Goal: Task Accomplishment & Management: Manage account settings

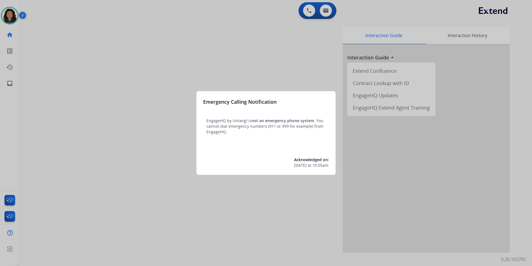
click at [138, 188] on div at bounding box center [266, 133] width 532 height 266
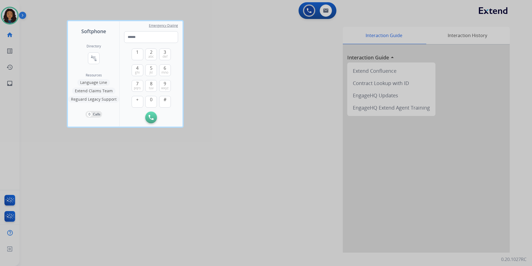
click at [139, 188] on div at bounding box center [266, 133] width 532 height 266
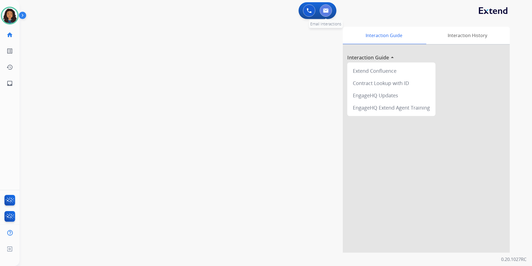
click at [329, 11] on button at bounding box center [326, 10] width 12 height 12
select select "**********"
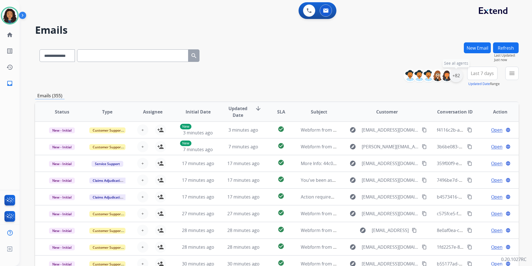
click at [456, 78] on div "+82" at bounding box center [456, 75] width 13 height 13
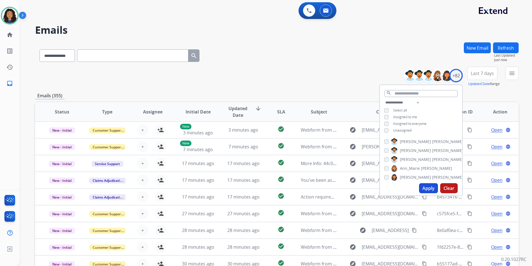
click at [404, 132] on div "**********" at bounding box center [421, 117] width 82 height 36
click at [408, 130] on span "Unassigned" at bounding box center [402, 130] width 18 height 5
click at [428, 189] on button "Apply" at bounding box center [428, 188] width 19 height 10
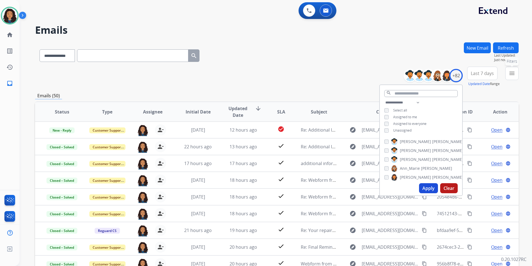
click at [510, 77] on button "menu Filters" at bounding box center [511, 73] width 13 height 13
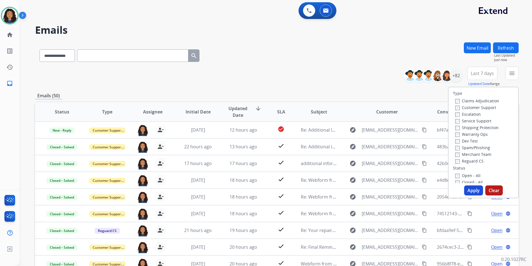
click at [487, 107] on label "Customer Support" at bounding box center [475, 107] width 41 height 5
click at [489, 127] on label "Shipping Protection" at bounding box center [476, 127] width 43 height 5
click at [475, 158] on div "Reguard CS" at bounding box center [477, 160] width 44 height 7
click at [475, 159] on label "Reguard CS" at bounding box center [469, 160] width 28 height 5
click at [471, 174] on label "Open - All" at bounding box center [467, 175] width 25 height 5
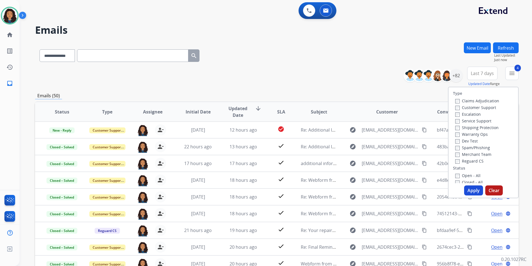
click at [473, 191] on button "Apply" at bounding box center [473, 190] width 19 height 10
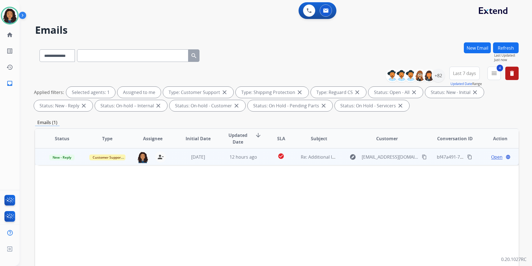
click at [491, 155] on span "Open" at bounding box center [496, 156] width 11 height 7
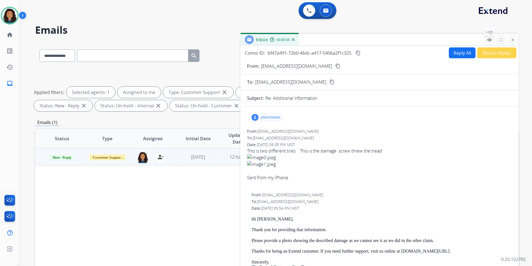
click at [492, 37] on button "remove_red_eye Logs" at bounding box center [489, 40] width 8 height 8
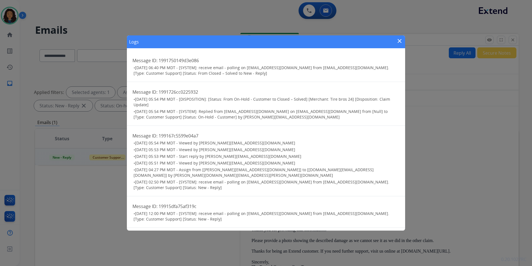
click at [399, 39] on mat-icon "close" at bounding box center [399, 41] width 7 height 7
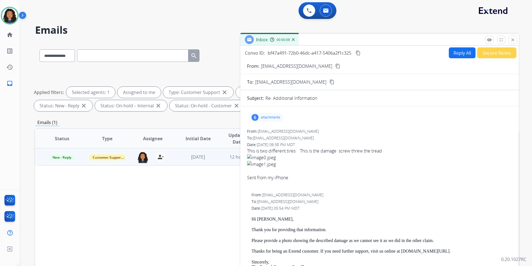
click at [274, 120] on div "6 attachments" at bounding box center [265, 117] width 35 height 9
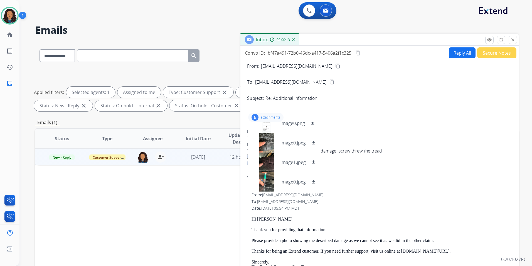
click at [275, 117] on p "attachments" at bounding box center [270, 117] width 19 height 4
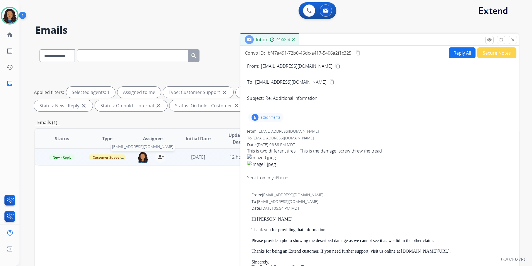
click at [141, 162] on img at bounding box center [142, 157] width 11 height 12
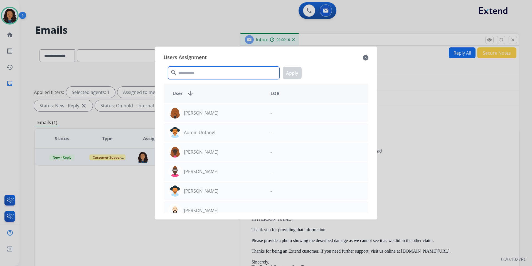
click at [193, 75] on input "text" at bounding box center [223, 73] width 111 height 13
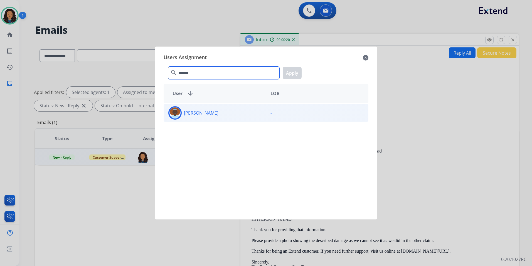
type input "*******"
click at [232, 114] on div "[PERSON_NAME]" at bounding box center [215, 112] width 102 height 13
click at [296, 72] on button "Apply" at bounding box center [292, 73] width 19 height 13
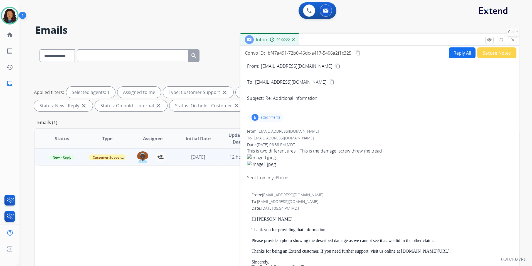
click at [509, 41] on button "close Close" at bounding box center [513, 40] width 8 height 8
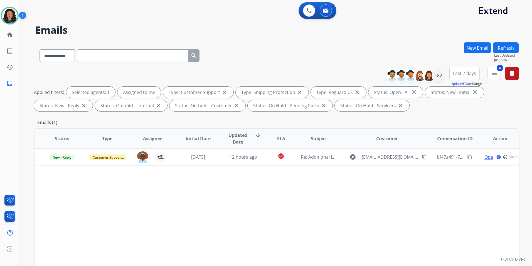
click at [514, 48] on button "Refresh" at bounding box center [506, 47] width 26 height 11
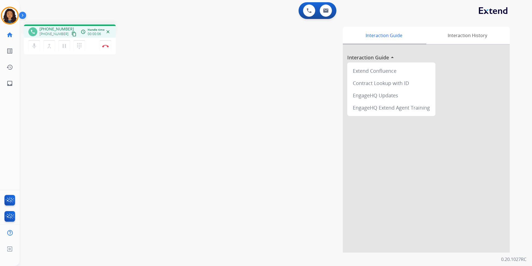
click at [72, 33] on mat-icon "content_copy" at bounding box center [74, 33] width 5 height 5
click at [104, 46] on img at bounding box center [105, 46] width 7 height 3
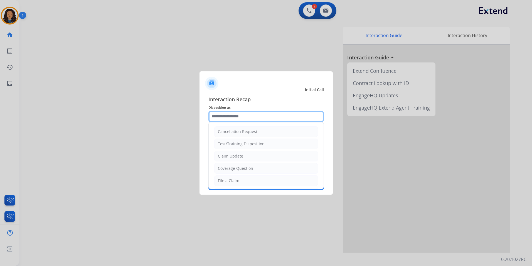
click at [247, 117] on input "text" at bounding box center [266, 116] width 116 height 11
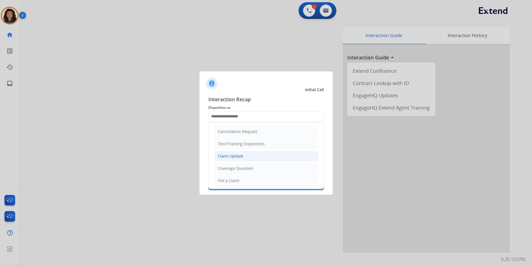
click at [244, 156] on li "Claim Update" at bounding box center [266, 156] width 104 height 11
type input "**********"
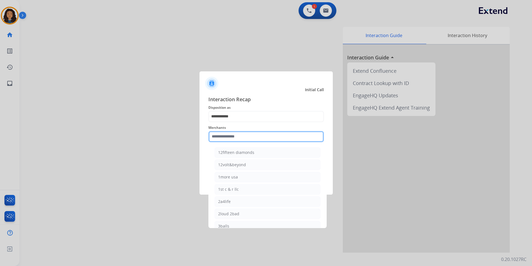
drag, startPoint x: 236, startPoint y: 142, endPoint x: 222, endPoint y: 133, distance: 17.0
click at [222, 133] on input "text" at bounding box center [266, 136] width 116 height 11
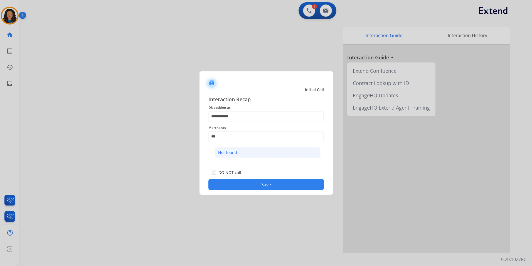
click at [230, 154] on div "Not found" at bounding box center [227, 152] width 19 height 6
type input "*********"
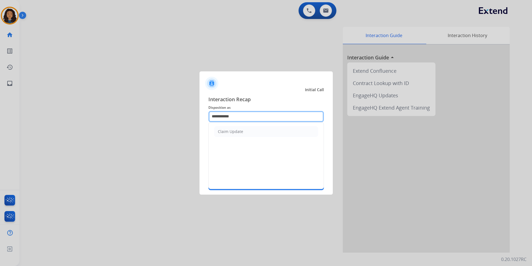
drag, startPoint x: 244, startPoint y: 113, endPoint x: 173, endPoint y: 118, distance: 71.1
click at [0, 118] on app-contact-recap-modal "**********" at bounding box center [0, 133] width 0 height 266
click at [252, 135] on li "Other" at bounding box center [266, 131] width 104 height 11
type input "*****"
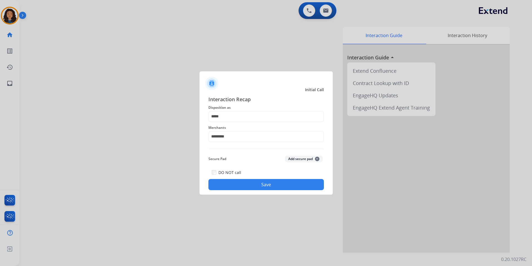
click at [243, 185] on button "Save" at bounding box center [266, 184] width 116 height 11
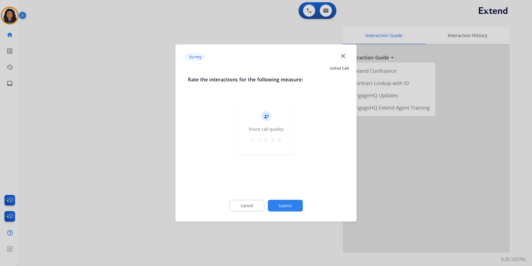
click at [97, 125] on div at bounding box center [266, 133] width 532 height 266
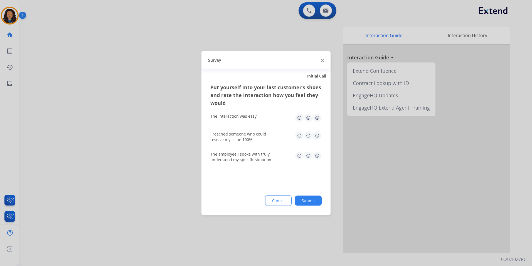
click at [99, 124] on div at bounding box center [266, 133] width 532 height 266
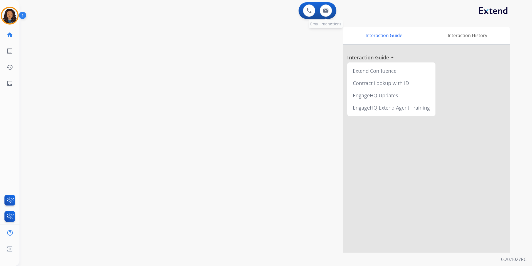
click at [333, 5] on div "0 Email Interactions" at bounding box center [326, 10] width 17 height 12
click at [330, 9] on button at bounding box center [326, 10] width 12 height 12
select select "**********"
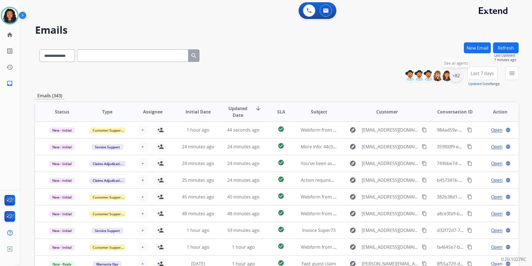
click at [453, 74] on div "+82" at bounding box center [456, 75] width 13 height 13
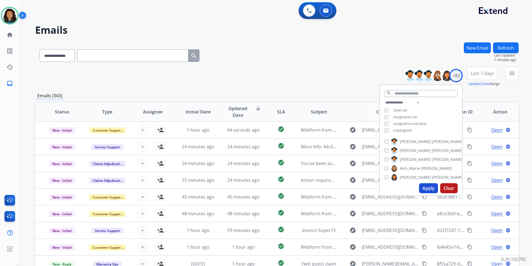
click at [404, 133] on div "**********" at bounding box center [421, 117] width 82 height 36
click at [408, 131] on span "Unassigned" at bounding box center [402, 130] width 18 height 5
click at [423, 188] on button "Apply" at bounding box center [428, 188] width 19 height 10
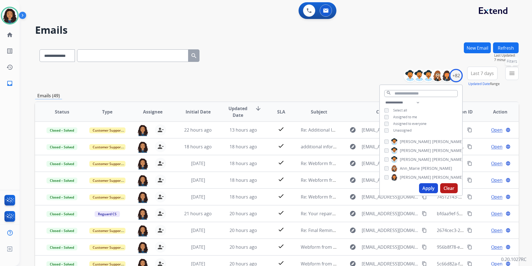
click at [516, 79] on button "menu Filters" at bounding box center [511, 73] width 13 height 13
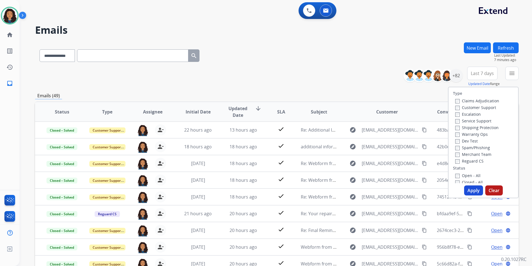
click at [477, 110] on div "Customer Support" at bounding box center [477, 107] width 44 height 7
click at [478, 108] on label "Customer Support" at bounding box center [475, 107] width 41 height 5
click at [488, 126] on label "Shipping Protection" at bounding box center [476, 127] width 43 height 5
click at [474, 160] on label "Reguard CS" at bounding box center [469, 160] width 28 height 5
click at [470, 175] on label "Open - All" at bounding box center [467, 175] width 25 height 5
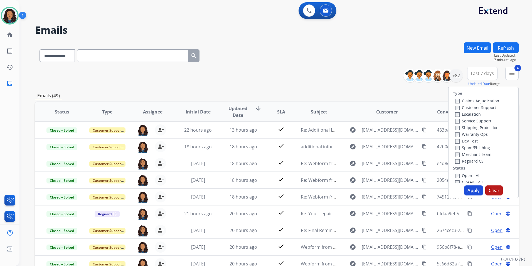
click at [472, 188] on button "Apply" at bounding box center [473, 190] width 19 height 10
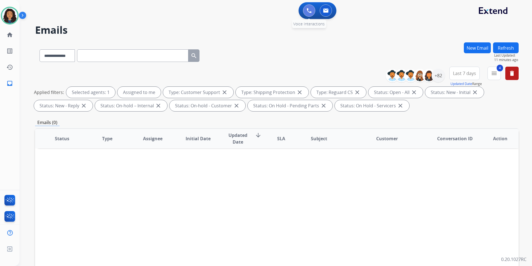
click at [310, 15] on button at bounding box center [309, 10] width 12 height 12
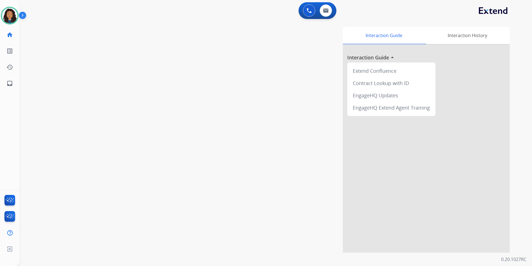
click at [310, 15] on button at bounding box center [309, 10] width 12 height 12
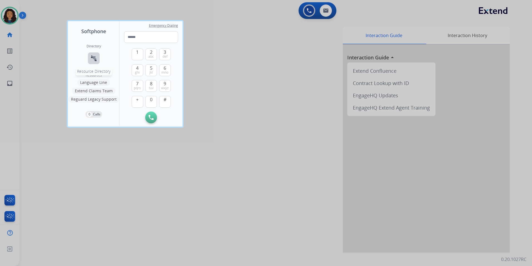
click at [92, 55] on mat-icon "connect_without_contact" at bounding box center [93, 58] width 7 height 7
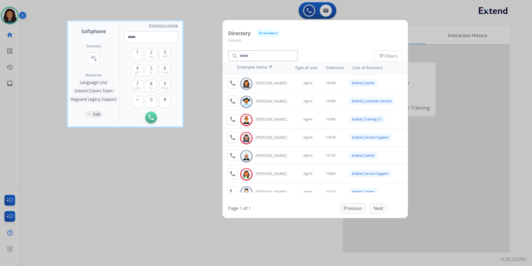
drag, startPoint x: 174, startPoint y: 172, endPoint x: 178, endPoint y: 170, distance: 4.8
click at [175, 171] on div at bounding box center [266, 133] width 532 height 266
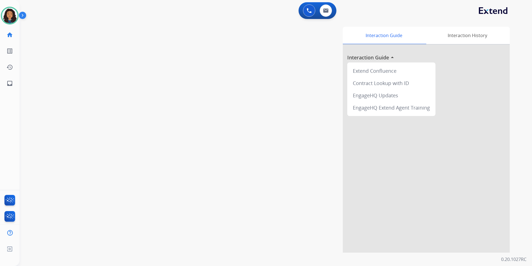
click at [325, 3] on div "0 Voice Interactions 0 Email Interactions" at bounding box center [318, 10] width 38 height 17
click at [327, 13] on button at bounding box center [326, 10] width 12 height 12
select select "**********"
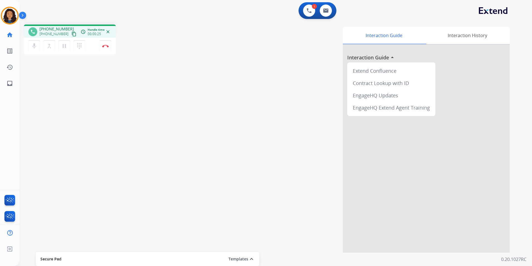
click at [72, 33] on mat-icon "content_copy" at bounding box center [74, 33] width 5 height 5
click at [110, 45] on button "Disconnect" at bounding box center [106, 46] width 12 height 12
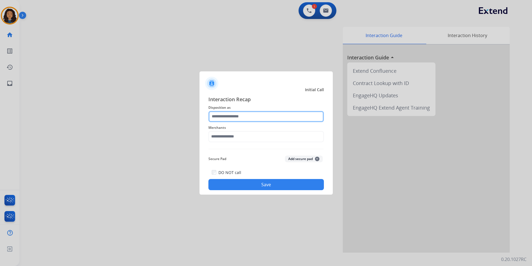
click at [233, 120] on input "text" at bounding box center [266, 116] width 116 height 11
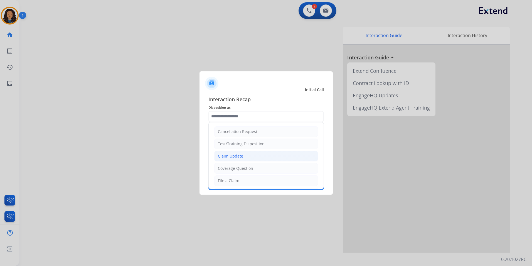
click at [227, 153] on li "Claim Update" at bounding box center [266, 156] width 104 height 11
type input "**********"
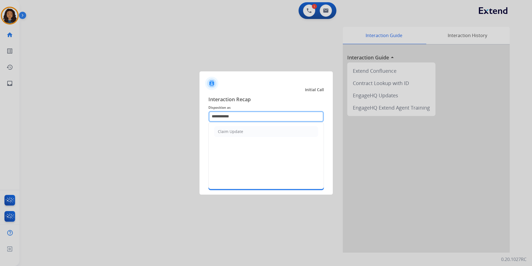
click at [230, 119] on input "**********" at bounding box center [266, 116] width 116 height 11
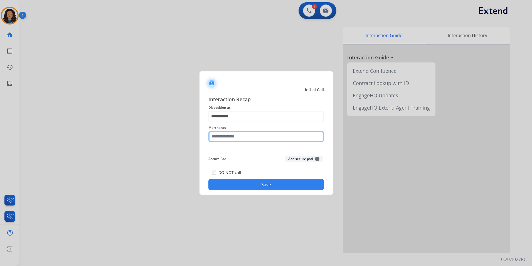
click at [235, 134] on input "text" at bounding box center [266, 136] width 116 height 11
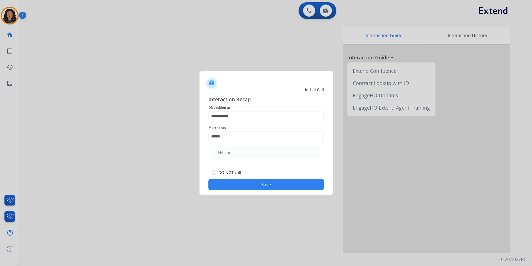
drag, startPoint x: 240, startPoint y: 153, endPoint x: 249, endPoint y: 193, distance: 41.4
click at [240, 153] on li "Nectar" at bounding box center [268, 152] width 106 height 11
type input "******"
click at [250, 188] on button "Save" at bounding box center [266, 184] width 116 height 11
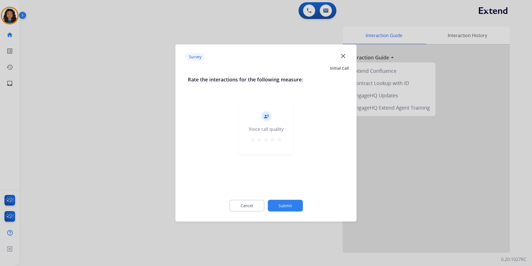
click at [105, 154] on div at bounding box center [266, 133] width 532 height 266
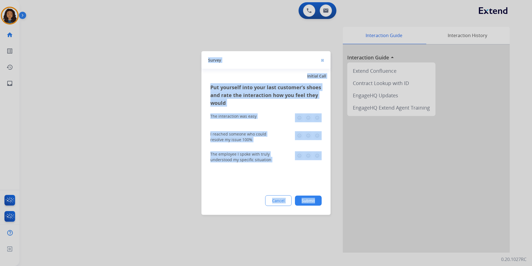
click at [105, 154] on div at bounding box center [266, 133] width 532 height 266
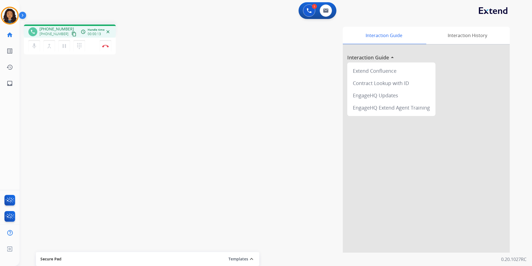
click at [72, 34] on mat-icon "content_copy" at bounding box center [74, 33] width 5 height 5
click at [107, 46] on img at bounding box center [105, 46] width 7 height 3
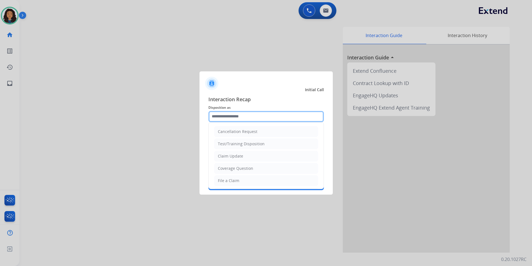
click at [249, 121] on input "text" at bounding box center [266, 116] width 116 height 11
click at [249, 117] on input "text" at bounding box center [266, 116] width 116 height 11
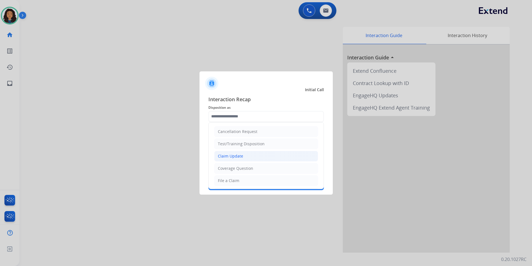
click at [249, 151] on li "Claim Update" at bounding box center [266, 156] width 104 height 11
type input "**********"
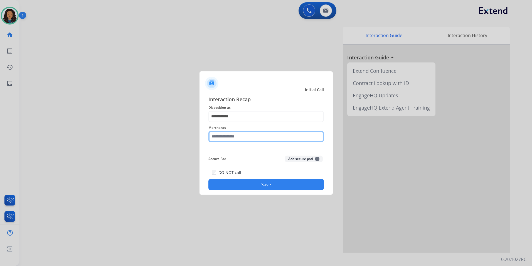
click at [241, 136] on input "text" at bounding box center [266, 136] width 116 height 11
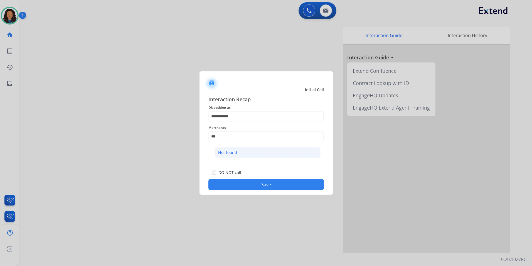
click at [225, 151] on div "Not found" at bounding box center [227, 152] width 19 height 6
type input "*********"
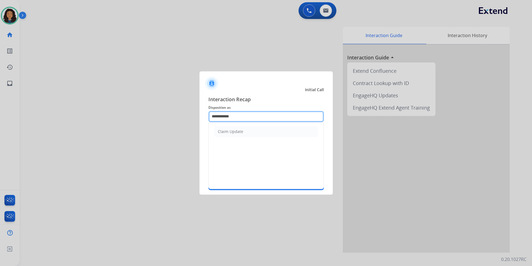
drag, startPoint x: 206, startPoint y: 114, endPoint x: 156, endPoint y: 114, distance: 49.3
click at [0, 114] on app-contact-recap-modal "**********" at bounding box center [0, 133] width 0 height 266
click at [229, 134] on li "Other" at bounding box center [266, 131] width 104 height 11
type input "*****"
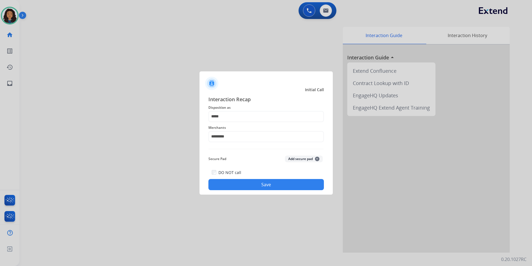
click at [214, 177] on div "DO NOT call Save" at bounding box center [266, 179] width 116 height 21
click at [218, 181] on button "Save" at bounding box center [266, 184] width 116 height 11
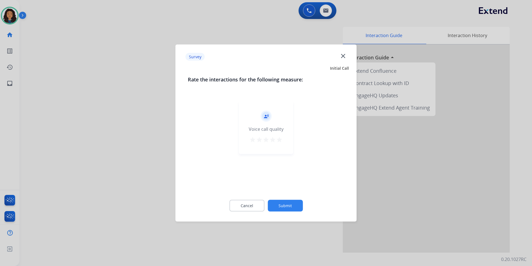
click at [119, 132] on div at bounding box center [266, 133] width 532 height 266
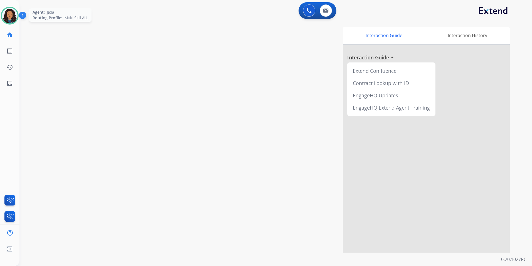
click at [8, 9] on img at bounding box center [10, 16] width 16 height 16
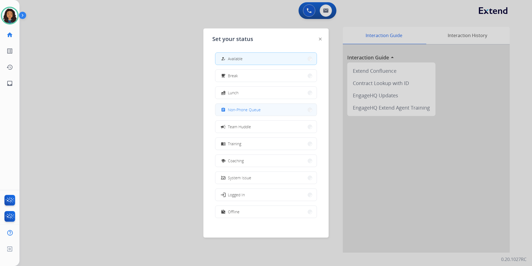
click at [253, 107] on span "Non-Phone Queue" at bounding box center [244, 110] width 33 height 6
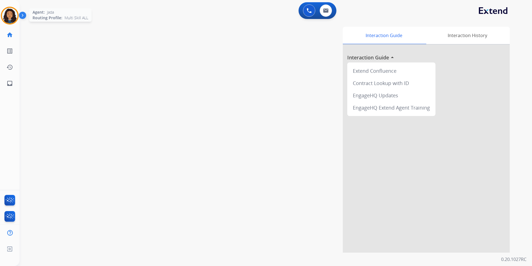
click at [12, 15] on img at bounding box center [10, 16] width 16 height 16
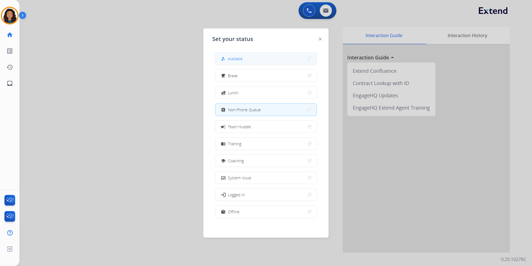
click at [277, 63] on button "how_to_reg Available" at bounding box center [265, 59] width 101 height 12
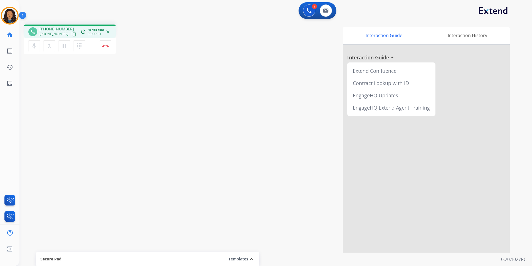
click at [72, 35] on mat-icon "content_copy" at bounding box center [74, 33] width 5 height 5
click at [104, 46] on img at bounding box center [105, 46] width 7 height 3
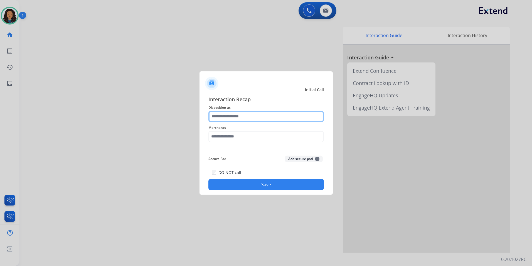
click at [238, 119] on input "text" at bounding box center [266, 116] width 116 height 11
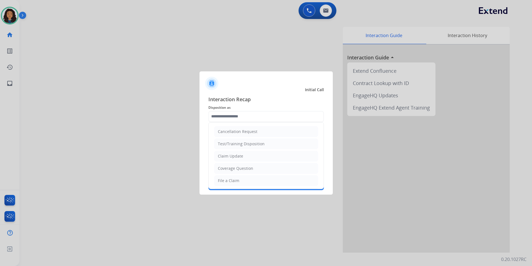
drag, startPoint x: 241, startPoint y: 157, endPoint x: 237, endPoint y: 144, distance: 13.6
click at [241, 157] on div "Claim Update" at bounding box center [230, 156] width 25 height 6
type input "**********"
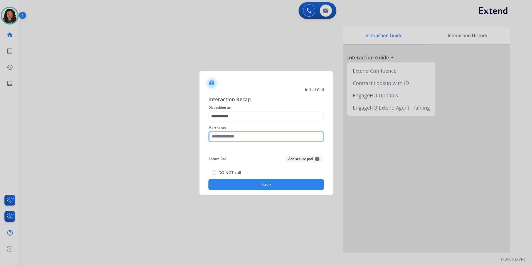
click at [235, 138] on input "text" at bounding box center [266, 136] width 116 height 11
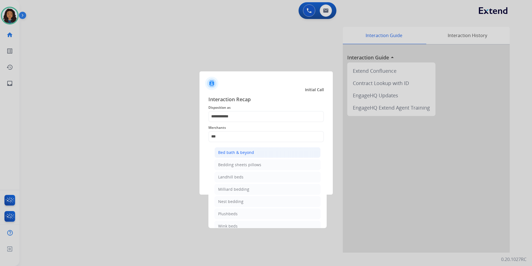
click at [240, 155] on li "Bed bath & beyond" at bounding box center [268, 152] width 106 height 11
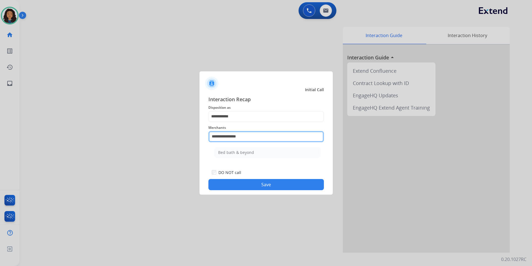
drag, startPoint x: 259, startPoint y: 137, endPoint x: 134, endPoint y: 138, distance: 124.7
click at [0, 138] on app-contact-recap-modal "**********" at bounding box center [0, 133] width 0 height 266
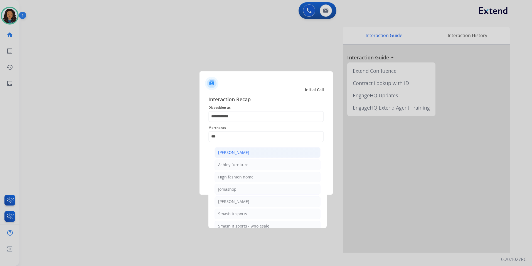
click at [237, 151] on div "[PERSON_NAME]" at bounding box center [233, 152] width 31 height 6
type input "**********"
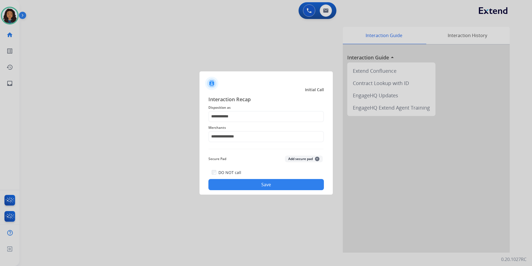
click at [217, 184] on button "Save" at bounding box center [266, 184] width 116 height 11
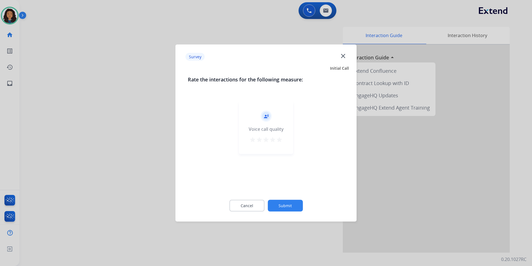
click at [87, 107] on div at bounding box center [266, 133] width 532 height 266
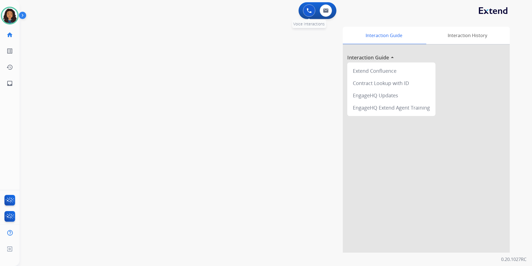
click at [308, 10] on img at bounding box center [309, 10] width 5 height 5
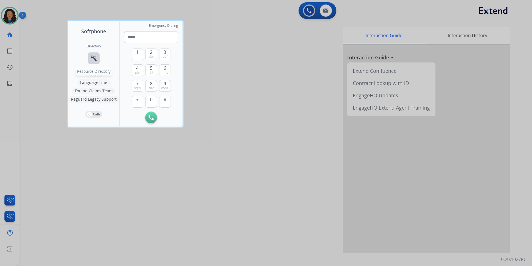
click at [96, 60] on mat-icon "connect_without_contact" at bounding box center [93, 58] width 7 height 7
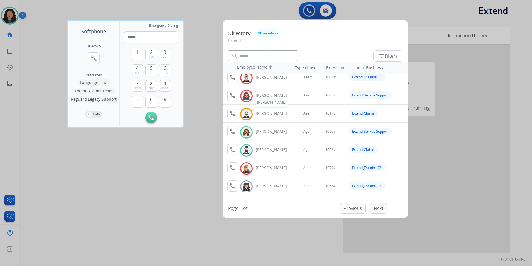
scroll to position [56, 0]
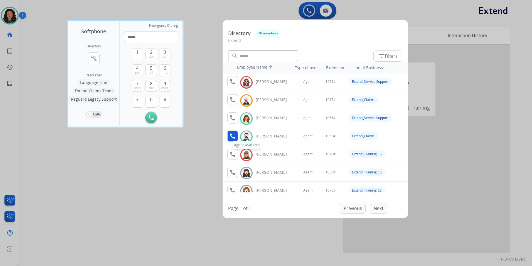
click at [233, 136] on mat-icon "call" at bounding box center [232, 135] width 7 height 7
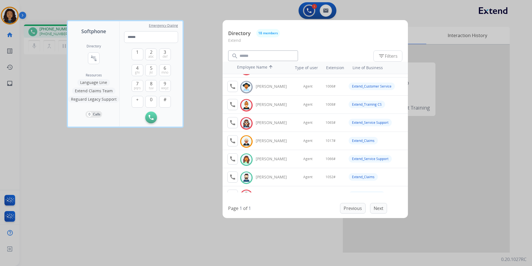
scroll to position [28, 0]
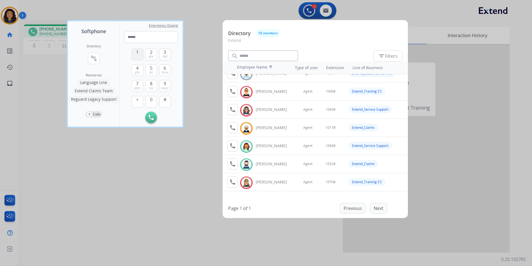
click at [136, 55] on button "1" at bounding box center [138, 54] width 12 height 12
click at [149, 99] on button "0" at bounding box center [151, 102] width 12 height 12
click at [148, 68] on button "5 jkl" at bounding box center [151, 70] width 12 height 12
click at [154, 48] on div "2 abc" at bounding box center [151, 54] width 12 height 12
click at [153, 55] on span "abc" at bounding box center [151, 56] width 6 height 4
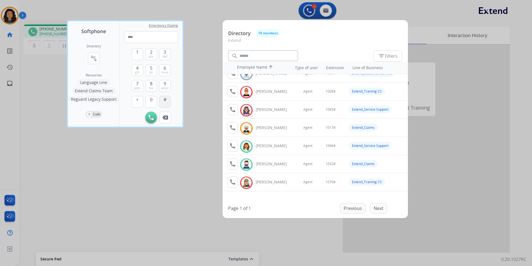
click at [168, 100] on button "#" at bounding box center [165, 102] width 12 height 12
type input "*****"
click at [148, 178] on div at bounding box center [266, 133] width 532 height 266
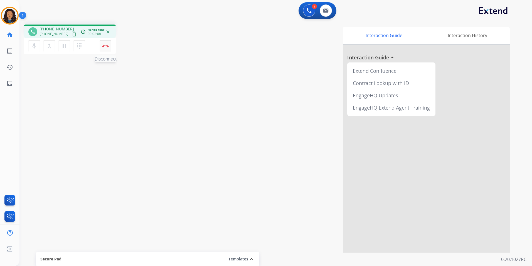
click at [104, 45] on img at bounding box center [105, 46] width 7 height 3
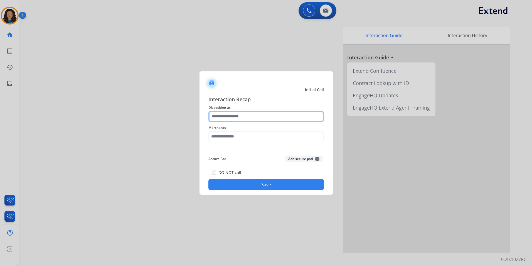
click at [243, 118] on input "text" at bounding box center [266, 116] width 116 height 11
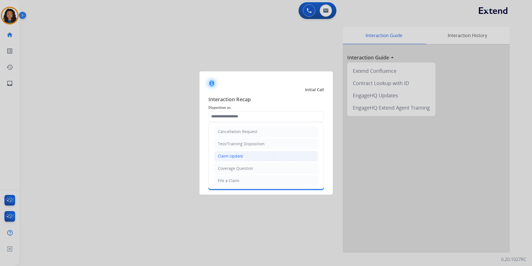
click at [264, 156] on li "Claim Update" at bounding box center [266, 156] width 104 height 11
type input "**********"
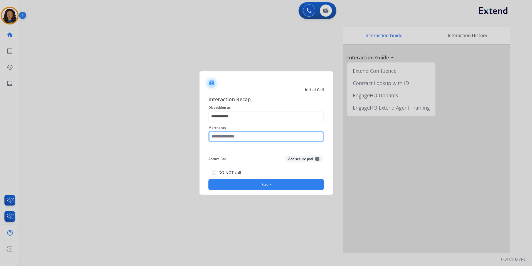
click at [256, 132] on input "text" at bounding box center [266, 136] width 116 height 11
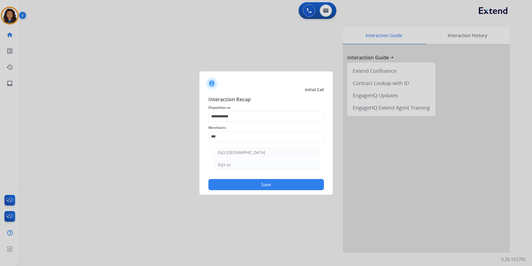
drag, startPoint x: 234, startPoint y: 150, endPoint x: 237, endPoint y: 172, distance: 22.8
click at [234, 151] on div "Eq3 [GEOGRAPHIC_DATA]" at bounding box center [241, 152] width 47 height 6
type input "**********"
click at [236, 183] on button "Save" at bounding box center [266, 184] width 116 height 11
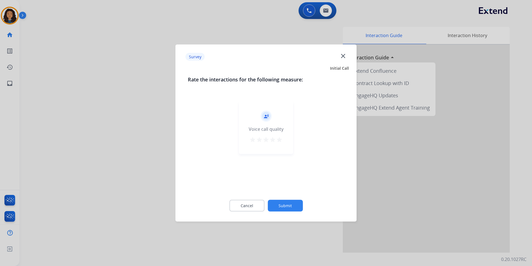
drag, startPoint x: 236, startPoint y: 183, endPoint x: 166, endPoint y: 152, distance: 75.9
click at [166, 152] on div at bounding box center [266, 133] width 532 height 266
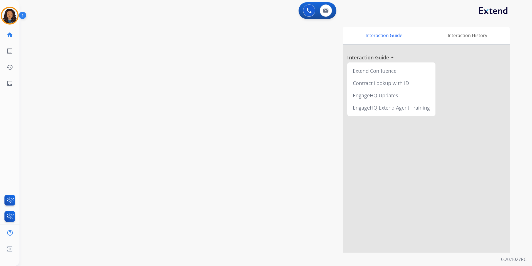
click at [166, 151] on div "swap_horiz Break voice bridge close_fullscreen Connect 3-Way Call merge_type Se…" at bounding box center [268, 136] width 499 height 232
click at [10, 14] on img at bounding box center [10, 16] width 16 height 16
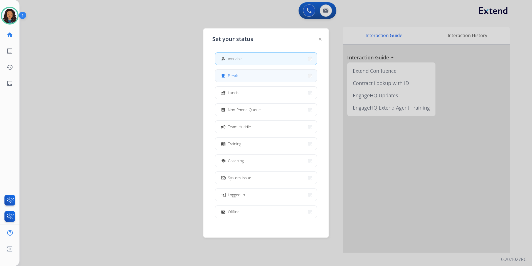
click at [238, 79] on button "free_breakfast Break" at bounding box center [265, 76] width 101 height 12
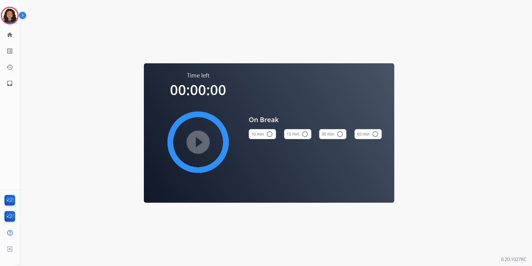
click at [302, 134] on mat-icon "radio_button_unchecked" at bounding box center [305, 134] width 7 height 7
click at [202, 139] on mat-icon "play_circle_filled" at bounding box center [198, 142] width 7 height 7
click at [5, 16] on img at bounding box center [10, 16] width 16 height 16
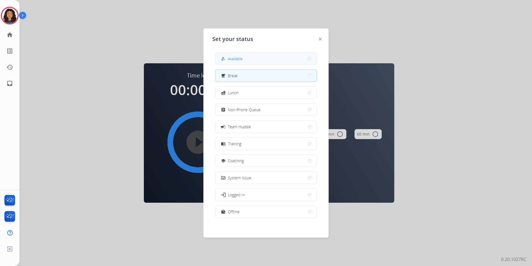
click at [289, 54] on button "how_to_reg Available" at bounding box center [265, 59] width 101 height 12
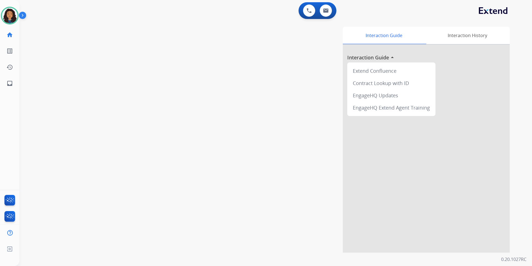
click at [173, 5] on div "0 Voice Interactions 0 Email Interactions" at bounding box center [272, 11] width 493 height 18
click at [323, 14] on button at bounding box center [326, 10] width 12 height 12
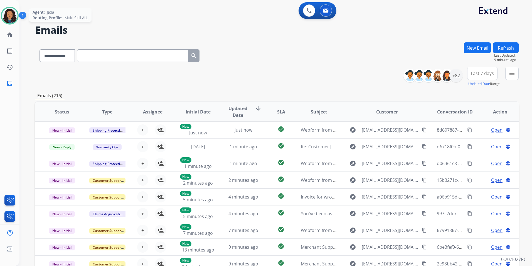
click at [15, 19] on img at bounding box center [10, 16] width 16 height 16
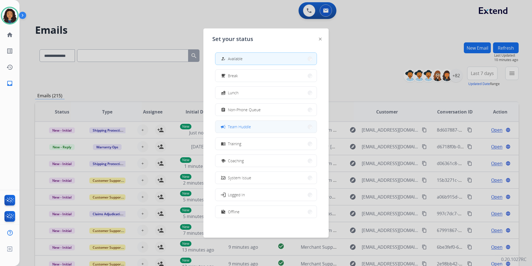
click at [271, 125] on button "campaign Team Huddle" at bounding box center [265, 127] width 101 height 12
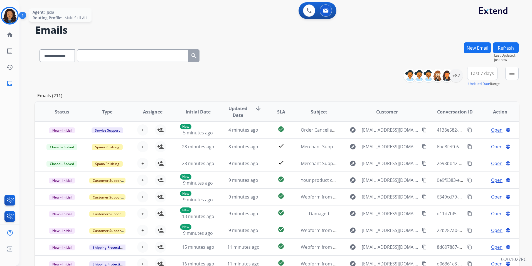
click at [14, 13] on img at bounding box center [10, 16] width 16 height 16
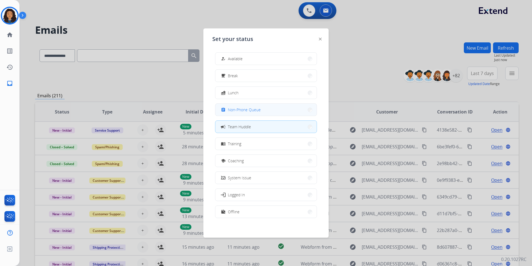
click at [235, 113] on button "assignment Non-Phone Queue" at bounding box center [265, 110] width 101 height 12
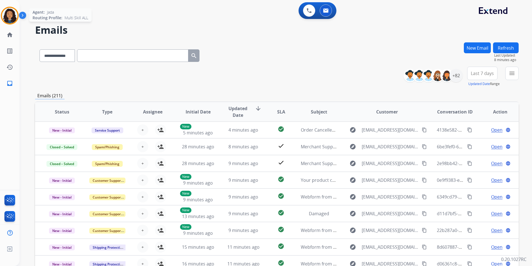
click at [13, 19] on img at bounding box center [10, 16] width 16 height 16
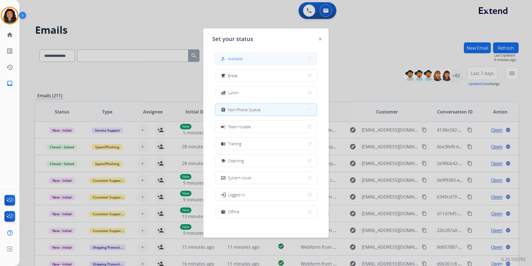
click at [228, 60] on div "how_to_reg Available" at bounding box center [231, 58] width 23 height 7
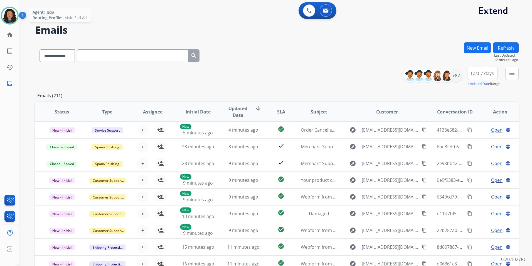
click at [4, 16] on img at bounding box center [10, 16] width 16 height 16
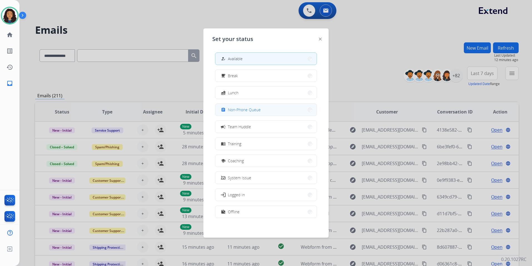
click at [259, 111] on span "Non-Phone Queue" at bounding box center [244, 110] width 33 height 6
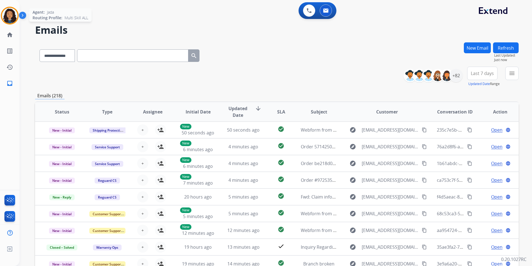
click at [14, 16] on img at bounding box center [10, 16] width 16 height 16
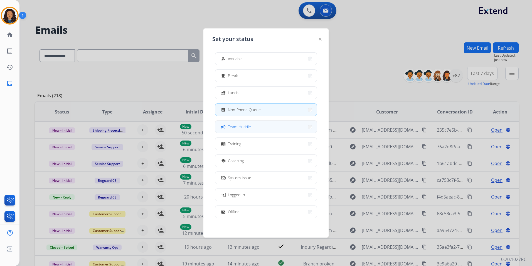
click at [267, 127] on button "campaign Team Huddle" at bounding box center [265, 127] width 101 height 12
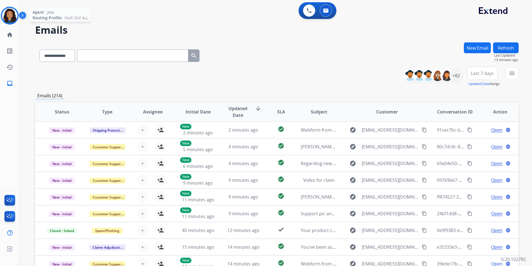
click at [6, 15] on img at bounding box center [10, 16] width 16 height 16
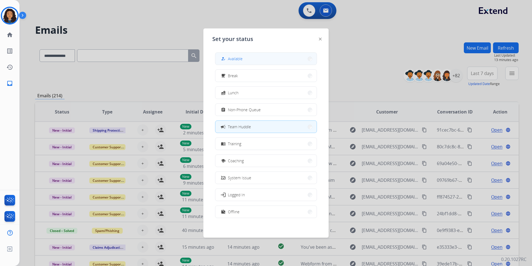
click at [245, 55] on button "how_to_reg Available" at bounding box center [265, 59] width 101 height 12
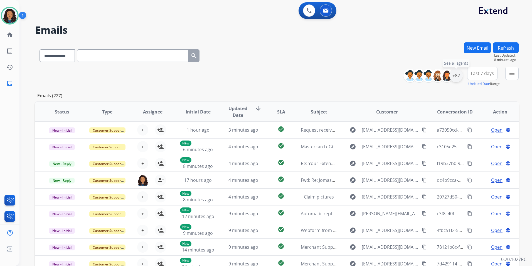
click at [459, 79] on div "+82" at bounding box center [456, 75] width 13 height 13
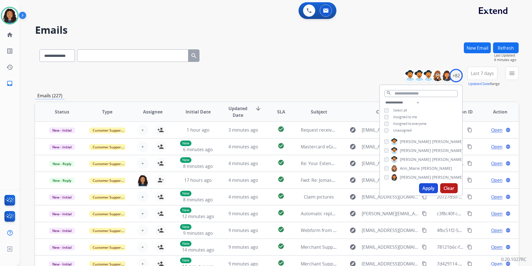
drag, startPoint x: 407, startPoint y: 129, endPoint x: 411, endPoint y: 155, distance: 25.7
click at [407, 130] on span "Unassigned" at bounding box center [402, 130] width 18 height 5
click at [429, 190] on button "Apply" at bounding box center [428, 188] width 19 height 10
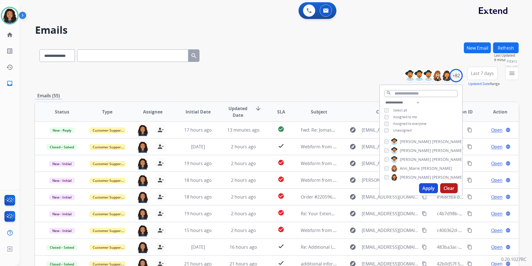
click at [513, 77] on button "menu Filters" at bounding box center [511, 73] width 13 height 13
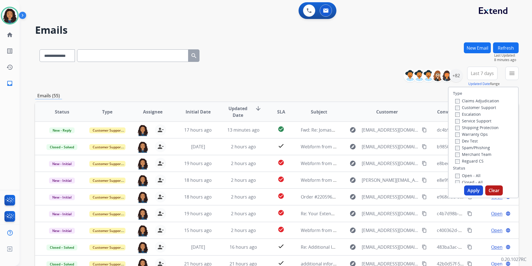
click at [478, 109] on label "Customer Support" at bounding box center [475, 107] width 41 height 5
click at [476, 129] on label "Shipping Protection" at bounding box center [476, 127] width 43 height 5
click at [462, 176] on label "Open - All" at bounding box center [467, 175] width 25 height 5
click at [464, 191] on button "Apply" at bounding box center [473, 190] width 19 height 10
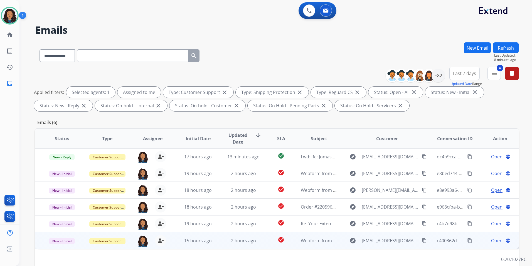
click at [495, 240] on span "Open" at bounding box center [496, 240] width 11 height 7
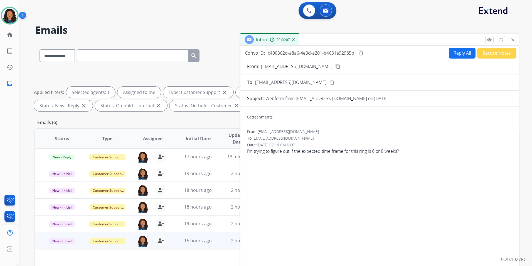
click at [335, 66] on mat-icon "content_copy" at bounding box center [337, 66] width 5 height 5
click at [456, 56] on button "Reply All" at bounding box center [462, 53] width 27 height 11
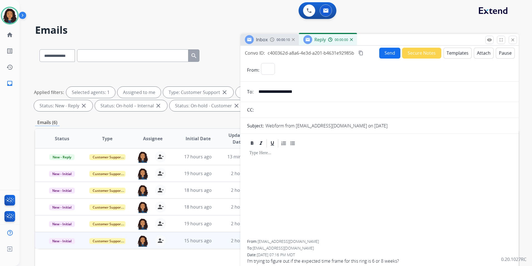
click at [456, 56] on button "Templates" at bounding box center [458, 53] width 28 height 11
select select "**********"
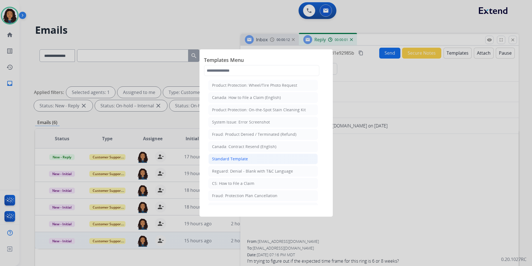
click at [247, 158] on li "Standard Template" at bounding box center [262, 158] width 109 height 11
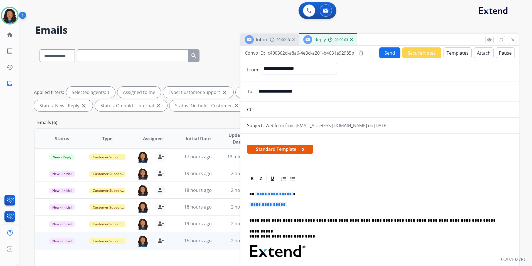
click at [270, 40] on img at bounding box center [272, 39] width 4 height 4
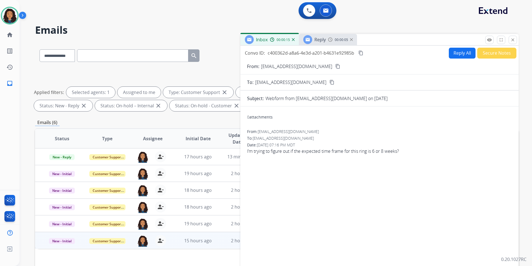
click at [335, 65] on mat-icon "content_copy" at bounding box center [337, 66] width 5 height 5
click at [326, 40] on div "Reply 00:00:24" at bounding box center [328, 39] width 58 height 11
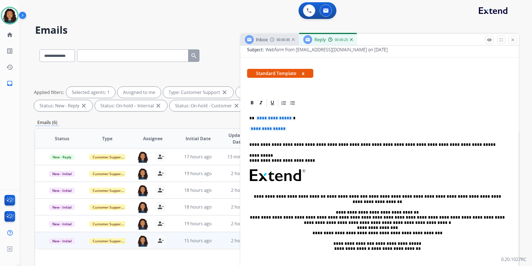
scroll to position [84, 0]
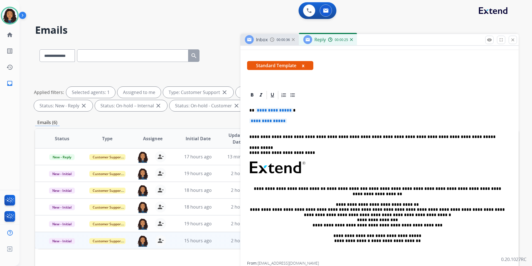
click at [299, 116] on div "**********" at bounding box center [379, 180] width 265 height 161
click at [295, 120] on p "**********" at bounding box center [379, 123] width 261 height 10
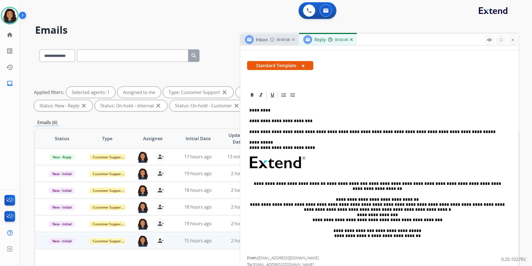
click at [285, 123] on p "**********" at bounding box center [377, 120] width 256 height 5
click at [318, 117] on div "**********" at bounding box center [379, 178] width 265 height 156
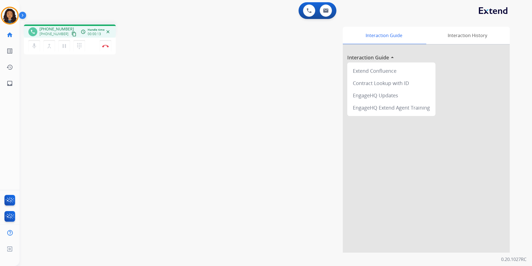
click at [72, 32] on mat-icon "content_copy" at bounding box center [74, 33] width 5 height 5
click at [104, 47] on button "Disconnect" at bounding box center [106, 46] width 12 height 12
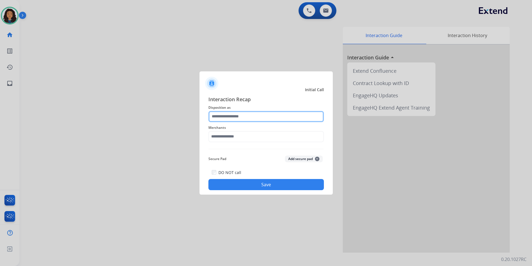
click at [290, 115] on input "text" at bounding box center [266, 116] width 116 height 11
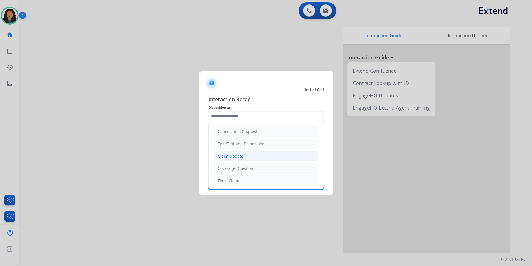
click at [242, 158] on div "Claim Update" at bounding box center [230, 156] width 25 height 6
type input "**********"
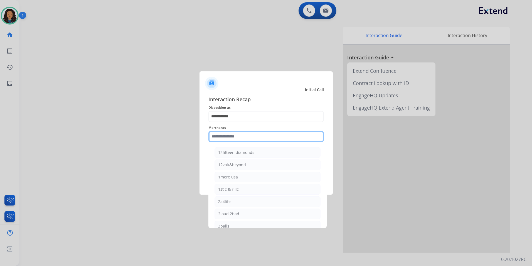
click at [220, 139] on input "text" at bounding box center [266, 136] width 116 height 11
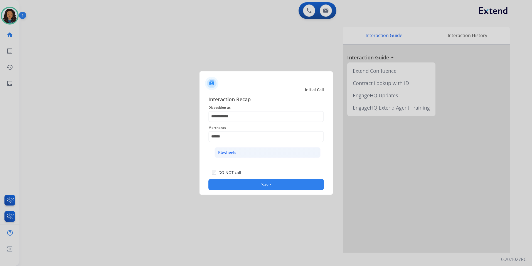
click at [250, 156] on li "Bbwheels" at bounding box center [268, 152] width 106 height 11
type input "********"
drag, startPoint x: 239, startPoint y: 193, endPoint x: 234, endPoint y: 184, distance: 10.3
click at [237, 191] on div "**********" at bounding box center [266, 143] width 133 height 104
click at [234, 180] on button "Save" at bounding box center [266, 184] width 116 height 11
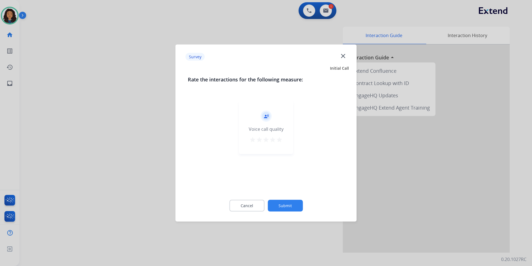
click at [144, 154] on div at bounding box center [266, 133] width 532 height 266
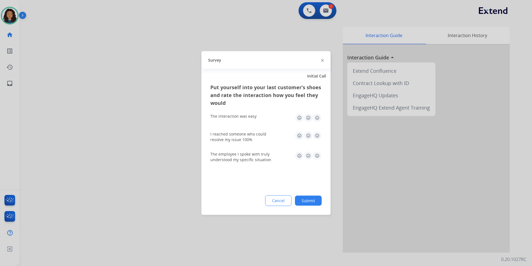
click at [143, 153] on div at bounding box center [266, 133] width 532 height 266
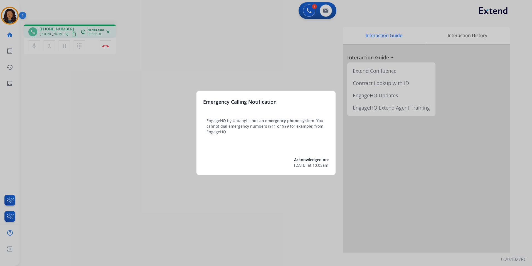
drag, startPoint x: 117, startPoint y: 143, endPoint x: 121, endPoint y: 148, distance: 6.4
click at [121, 148] on div at bounding box center [266, 133] width 532 height 266
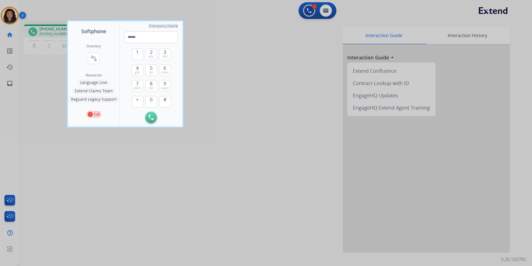
click at [155, 188] on div at bounding box center [266, 133] width 532 height 266
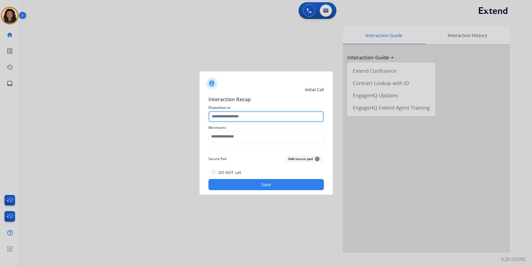
click at [258, 121] on input "text" at bounding box center [266, 116] width 116 height 11
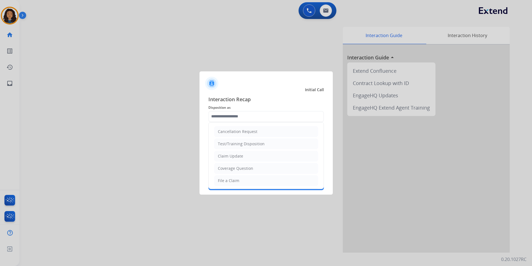
drag, startPoint x: 243, startPoint y: 156, endPoint x: 244, endPoint y: 151, distance: 5.0
click at [243, 156] on li "Claim Update" at bounding box center [266, 156] width 104 height 11
type input "**********"
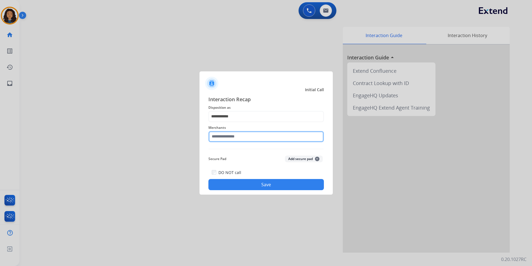
click at [238, 136] on input "text" at bounding box center [266, 136] width 116 height 11
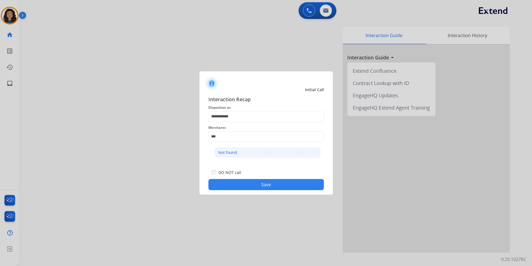
click at [240, 155] on li "Not found" at bounding box center [268, 152] width 106 height 11
type input "*********"
click at [214, 173] on div "DO NOT call" at bounding box center [227, 172] width 30 height 7
drag, startPoint x: 148, startPoint y: 141, endPoint x: 149, endPoint y: 138, distance: 2.8
click at [148, 138] on div at bounding box center [266, 133] width 532 height 266
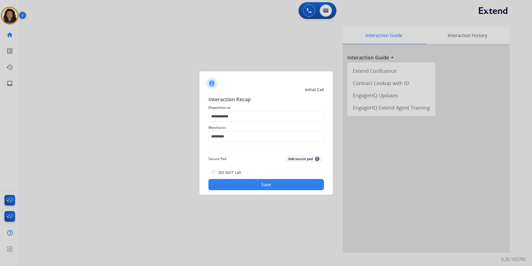
click at [227, 181] on button "Save" at bounding box center [266, 184] width 116 height 11
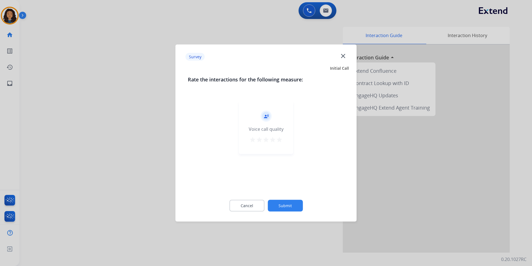
click at [73, 113] on div at bounding box center [266, 133] width 532 height 266
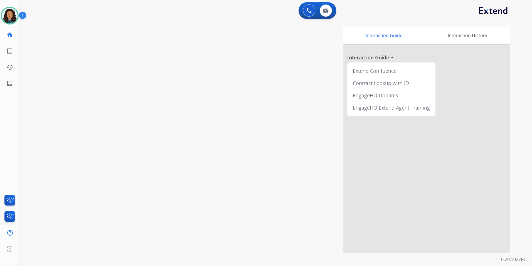
drag, startPoint x: 16, startPoint y: 18, endPoint x: 21, endPoint y: 19, distance: 4.5
click at [16, 18] on img at bounding box center [10, 16] width 16 height 16
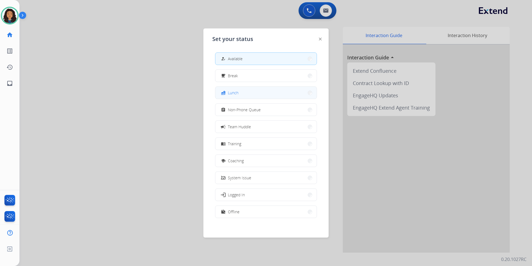
click at [241, 96] on button "fastfood Lunch" at bounding box center [265, 93] width 101 height 12
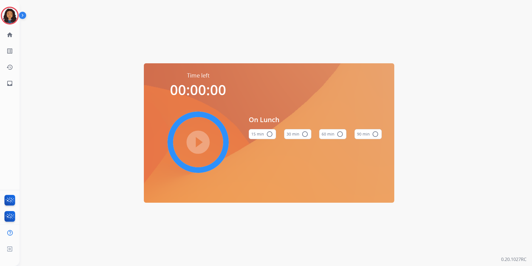
click at [340, 139] on div "60 min radio_button_unchecked" at bounding box center [332, 133] width 27 height 19
drag, startPoint x: 328, startPoint y: 133, endPoint x: 323, endPoint y: 132, distance: 4.7
click at [328, 132] on button "60 min radio_button_unchecked" at bounding box center [332, 134] width 27 height 10
drag, startPoint x: 205, startPoint y: 143, endPoint x: 228, endPoint y: 131, distance: 25.1
click at [202, 143] on mat-icon "play_circle_filled" at bounding box center [198, 142] width 7 height 7
